Goal: Check status

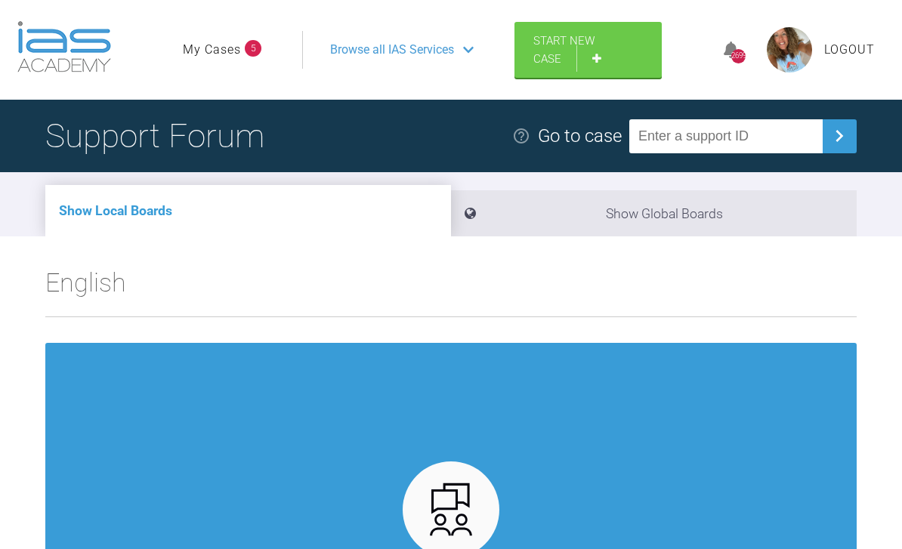
click at [218, 51] on link "My Cases" at bounding box center [212, 50] width 58 height 20
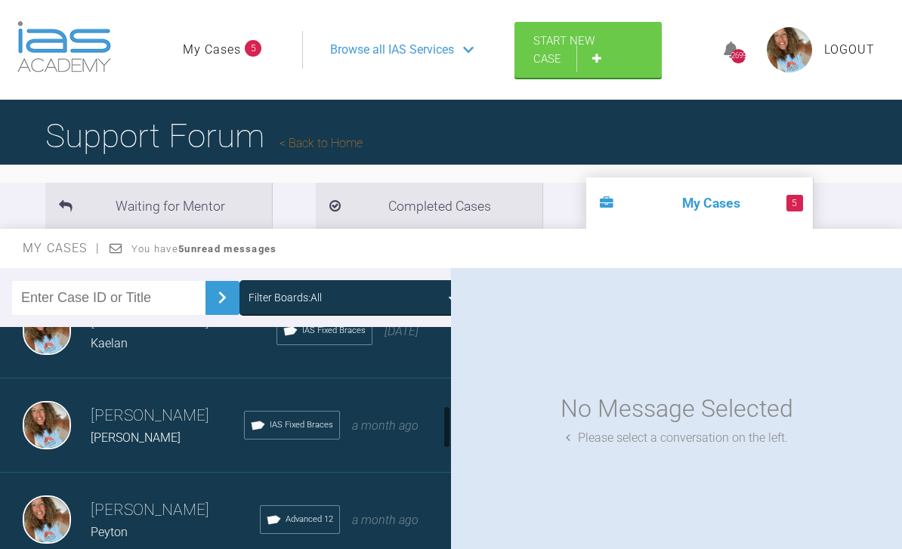
scroll to position [544, 0]
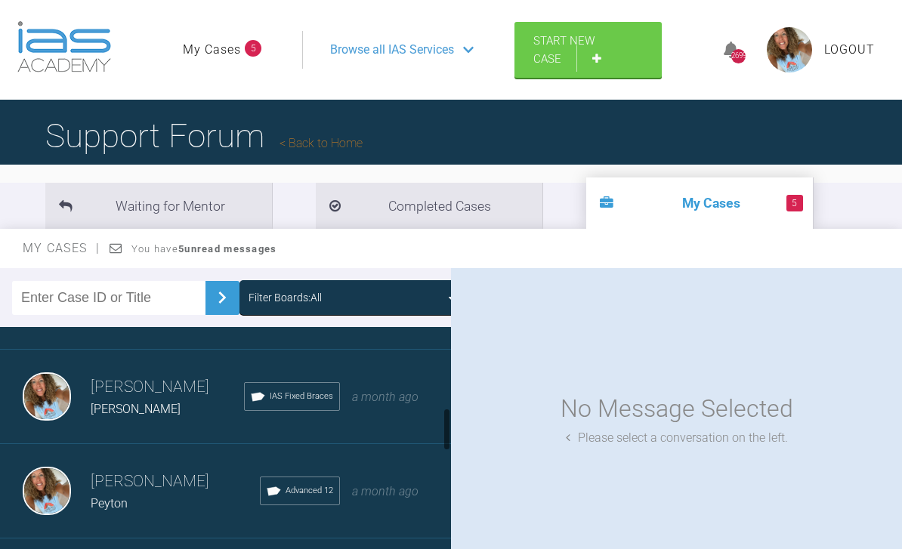
click at [219, 408] on div "[PERSON_NAME]" at bounding box center [167, 410] width 153 height 20
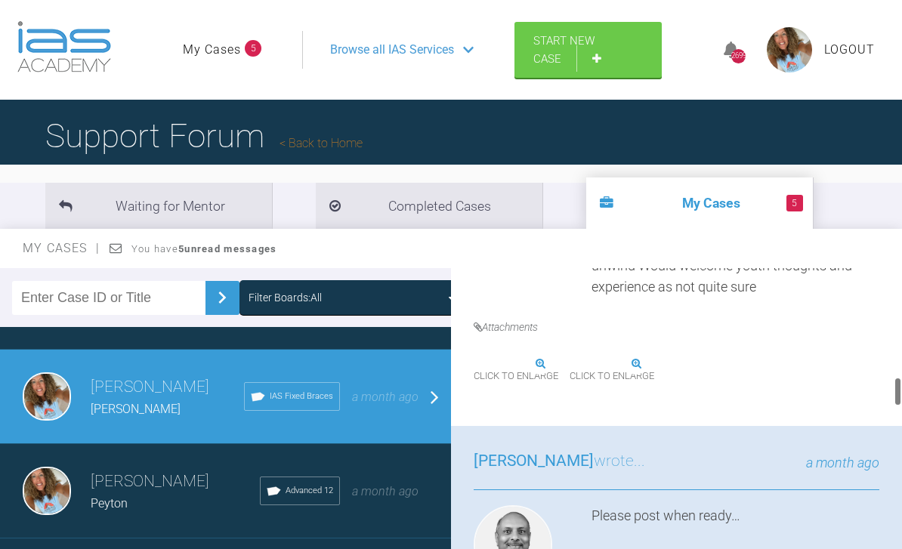
scroll to position [1234, 0]
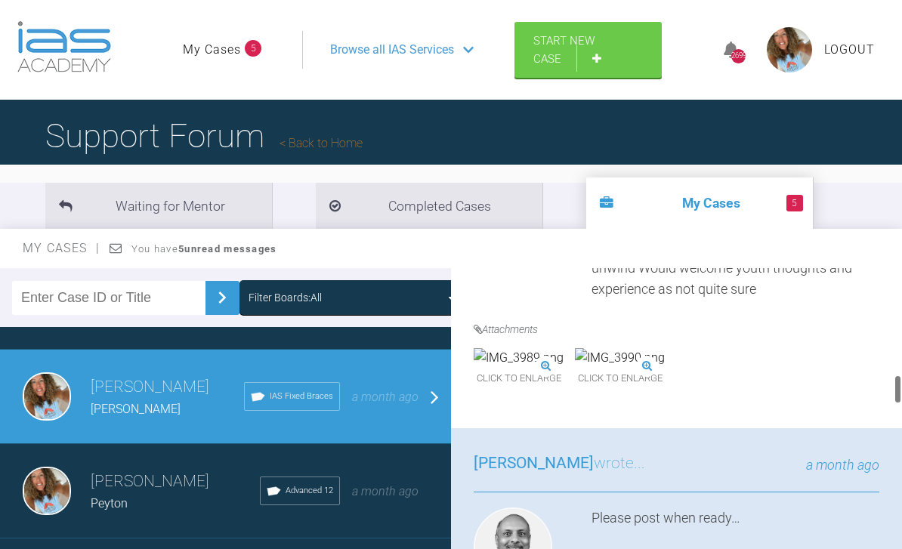
click at [562, 360] on img at bounding box center [519, 358] width 90 height 20
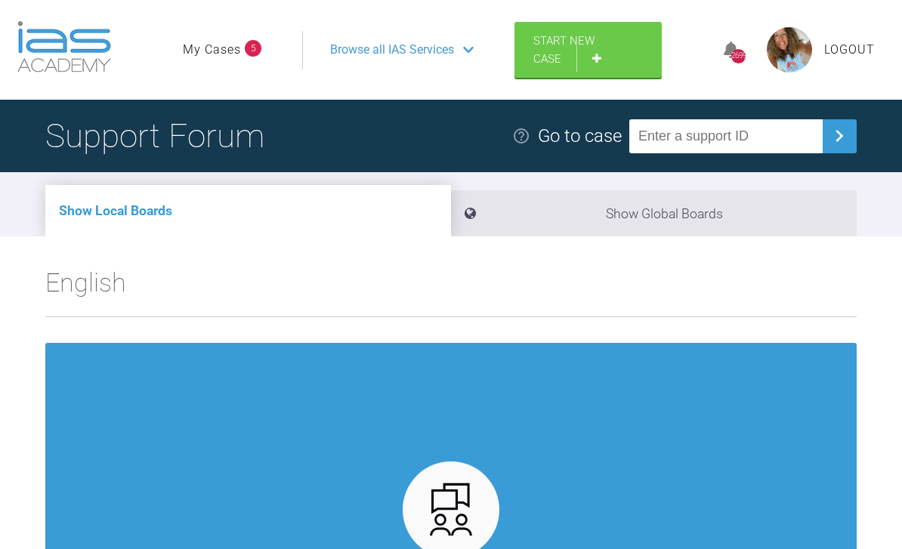
click at [226, 44] on link "My Cases" at bounding box center [212, 50] width 58 height 20
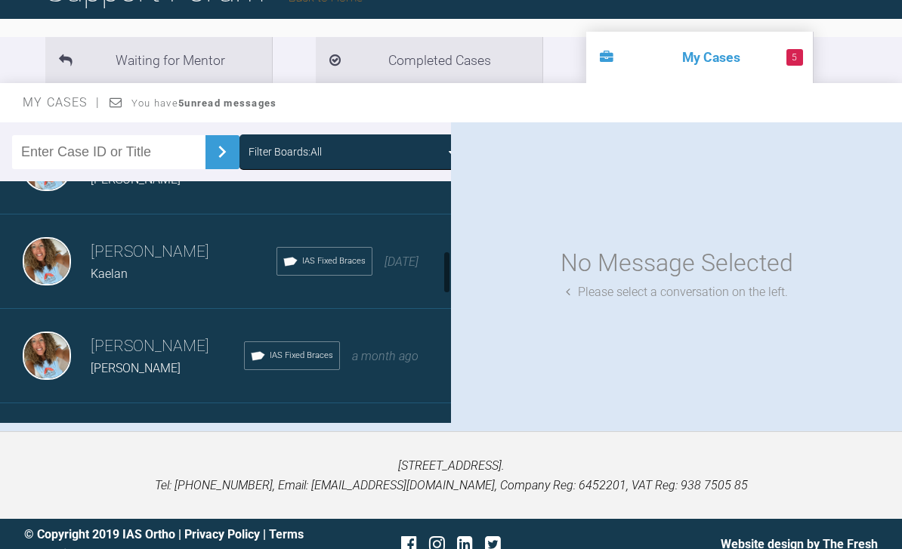
scroll to position [487, 0]
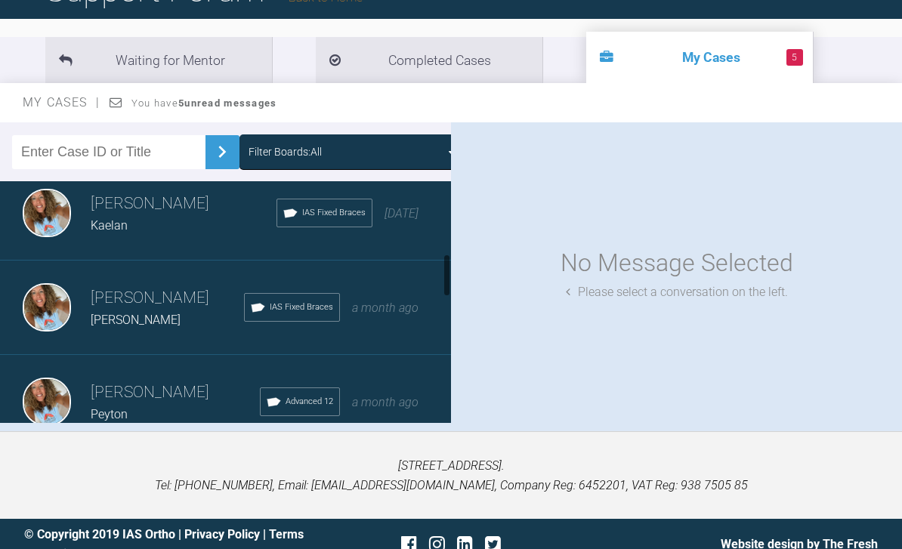
click at [375, 318] on div "a month ago" at bounding box center [385, 308] width 66 height 20
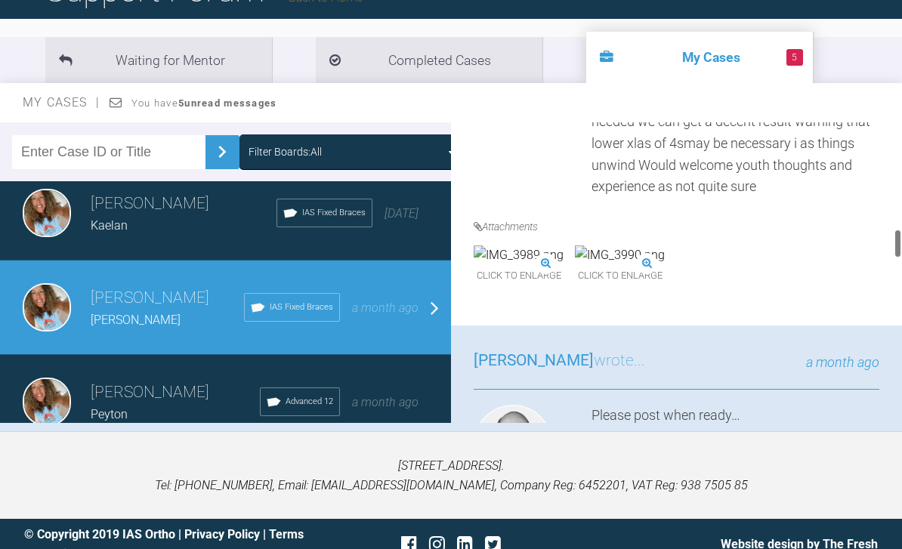
scroll to position [1191, 0]
click at [665, 263] on img at bounding box center [620, 255] width 90 height 20
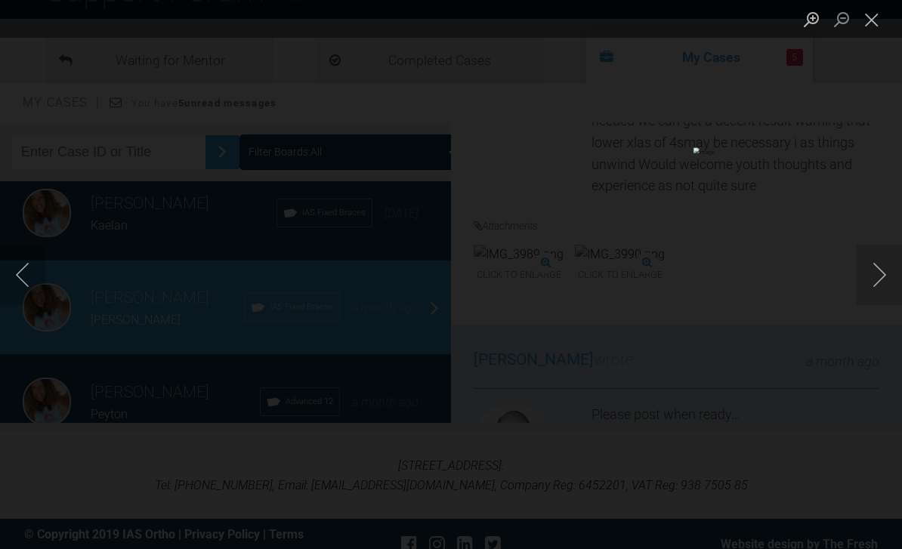
click at [209, 345] on img "Lightbox" at bounding box center [-1, 274] width 417 height 254
click at [864, 23] on button "Close lightbox" at bounding box center [872, 19] width 30 height 26
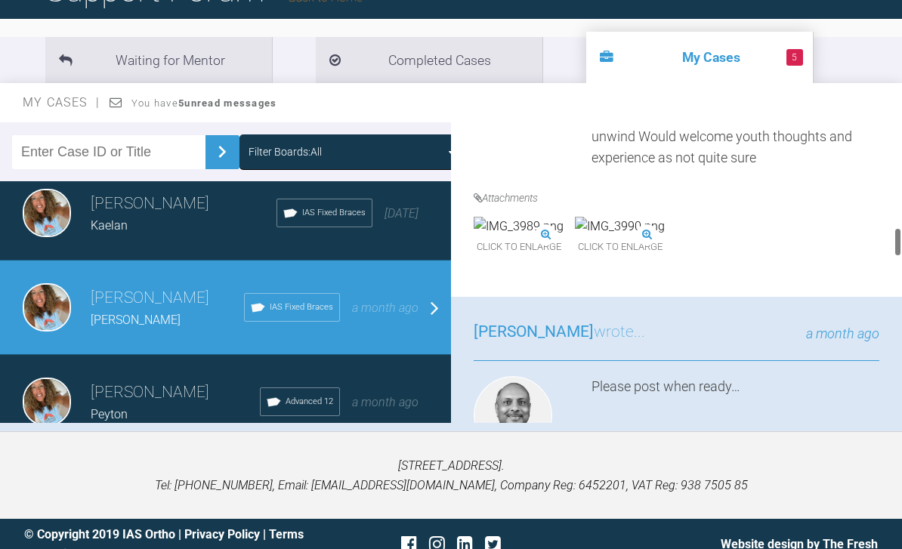
scroll to position [1215, 0]
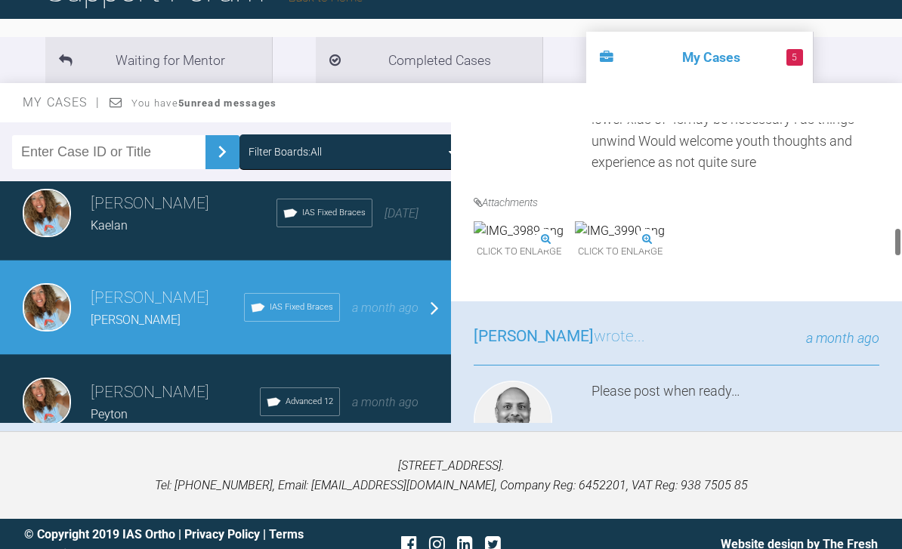
click at [564, 236] on img at bounding box center [519, 231] width 90 height 20
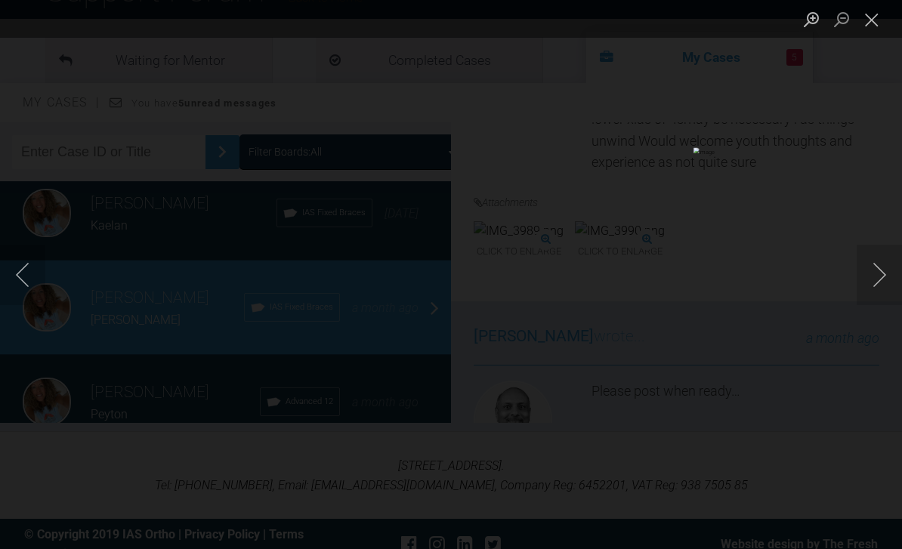
click at [209, 401] on img "Lightbox" at bounding box center [-1, 274] width 417 height 254
